Goal: Find specific page/section: Find specific page/section

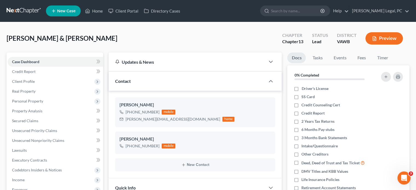
click at [34, 8] on link at bounding box center [24, 11] width 35 height 10
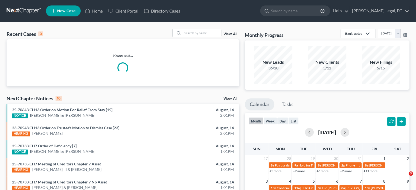
click at [188, 34] on input "search" at bounding box center [202, 33] width 38 height 8
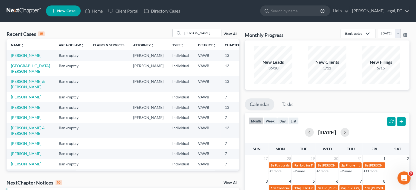
type input "[PERSON_NAME]"
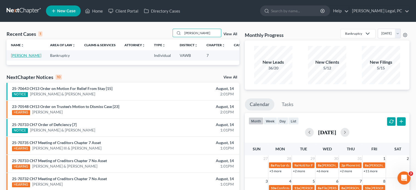
click at [15, 56] on link "[PERSON_NAME]" at bounding box center [26, 55] width 30 height 5
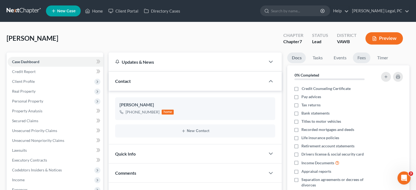
click at [365, 58] on link "Fees" at bounding box center [362, 58] width 18 height 11
